Goal: Find specific page/section: Find specific page/section

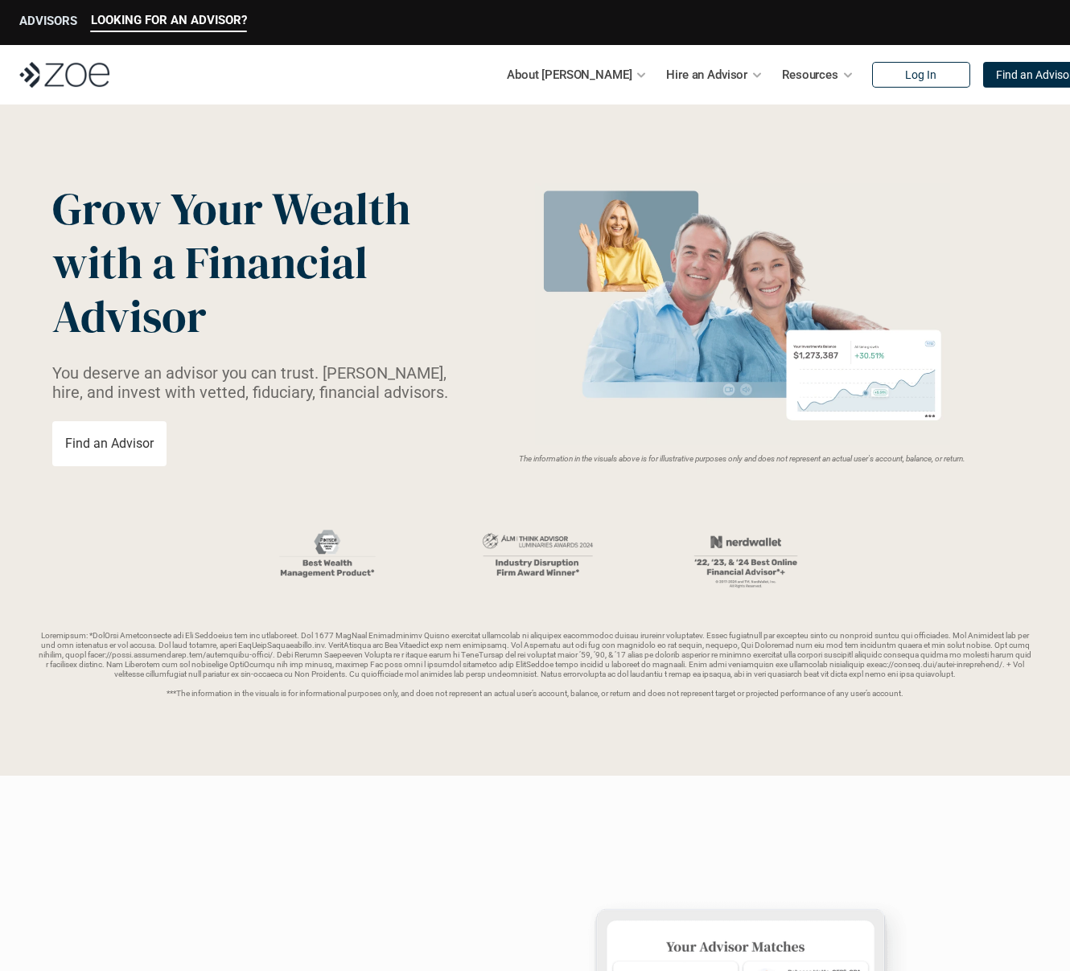
click at [47, 23] on p "ADVISORS" at bounding box center [48, 21] width 58 height 14
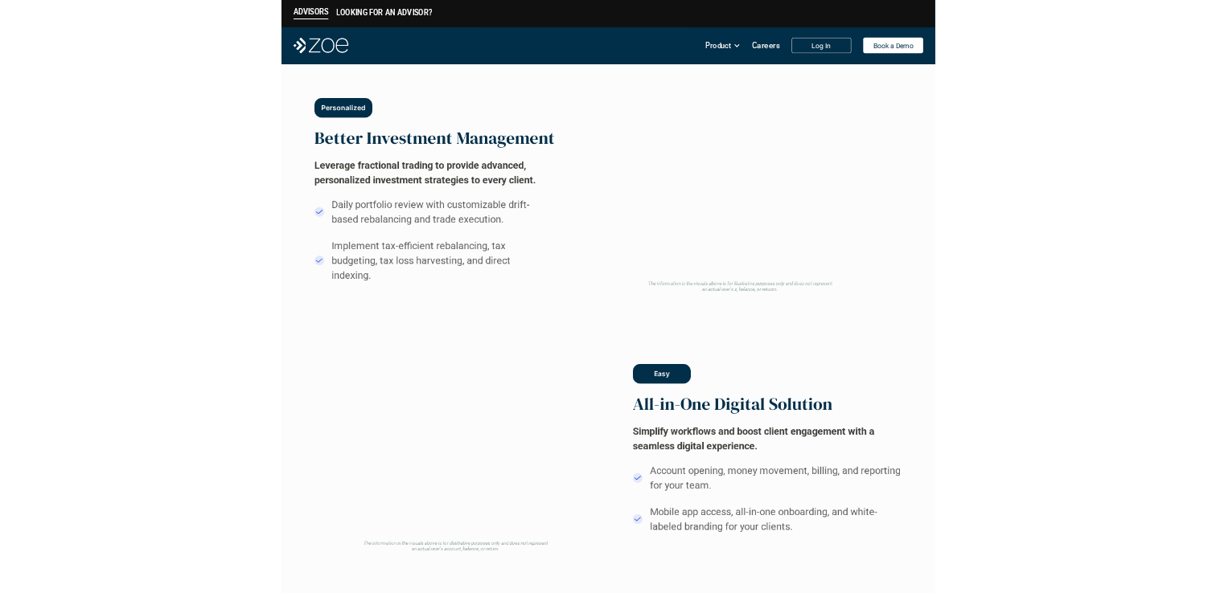
scroll to position [749, 0]
